Goal: Task Accomplishment & Management: Manage account settings

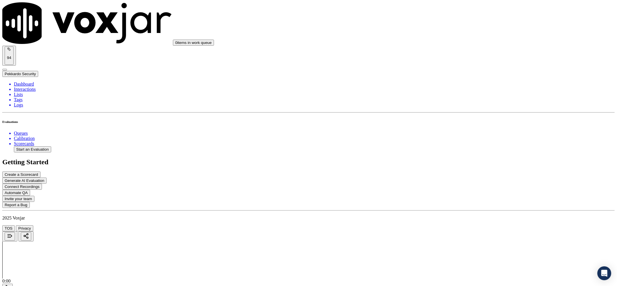
click at [36, 72] on span "Pekkardo Security" at bounding box center [20, 74] width 31 height 4
click at [587, 36] on div "Log out" at bounding box center [568, 33] width 36 height 6
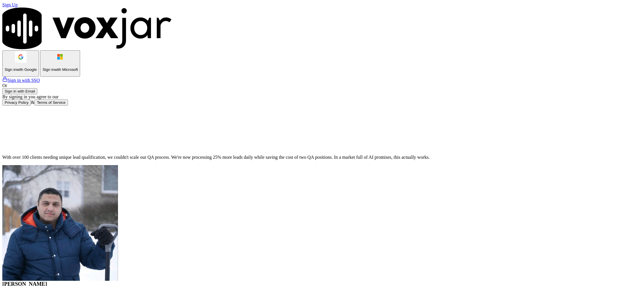
click at [39, 77] on button "Sign in with Google" at bounding box center [20, 63] width 37 height 26
